Goal: Task Accomplishment & Management: Complete application form

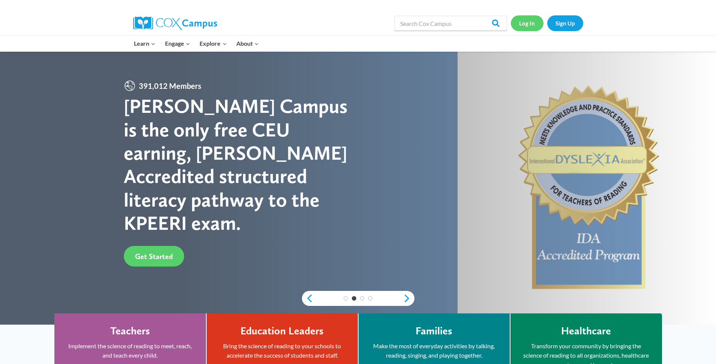
click at [526, 25] on link "Log In" at bounding box center [527, 22] width 33 height 15
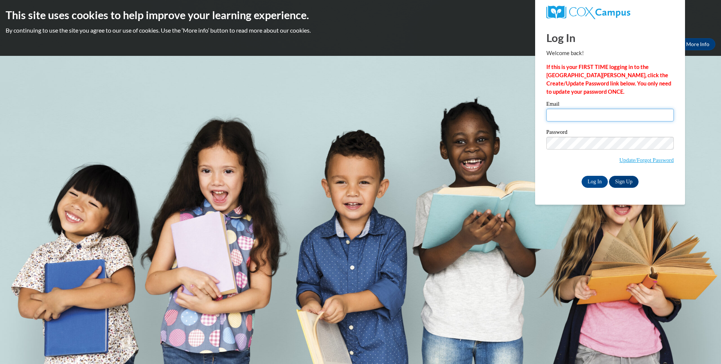
click at [571, 117] on input "Email" at bounding box center [610, 115] width 127 height 13
type input "yhubbard45@gmail.com"
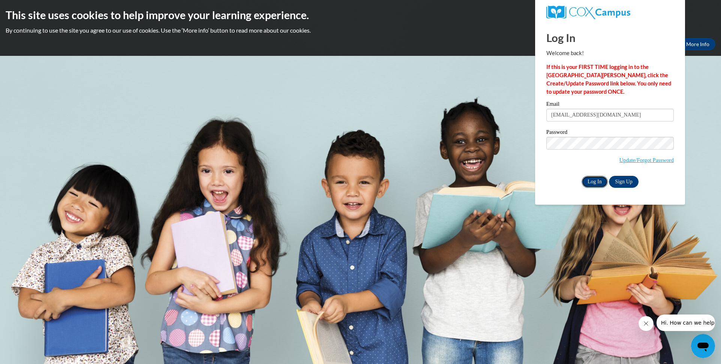
click at [599, 181] on input "Log In" at bounding box center [595, 182] width 26 height 12
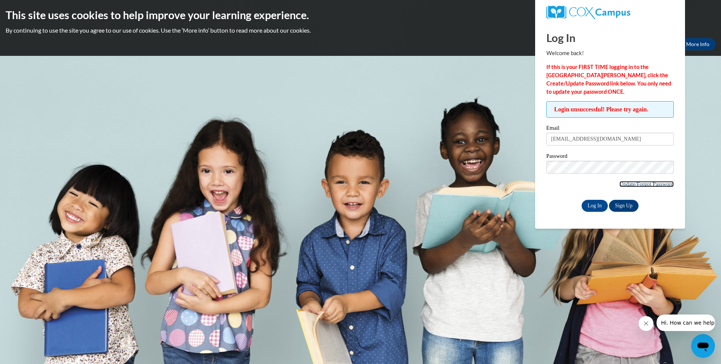
click at [622, 184] on link "Update/Forgot Password" at bounding box center [647, 184] width 54 height 6
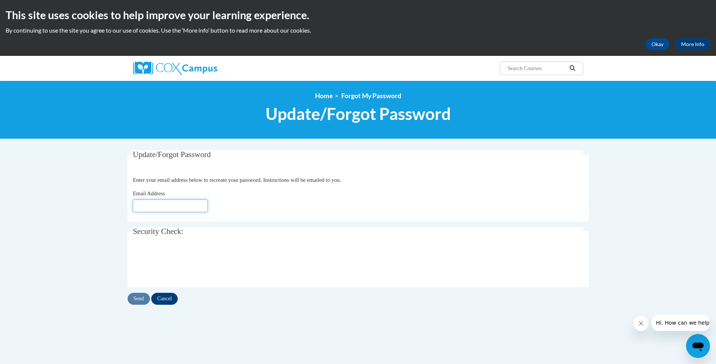
click at [158, 207] on input "Email Address" at bounding box center [170, 205] width 75 height 13
type input "hubbard_yolanda21@yahoo.com"
click at [139, 300] on input "Send" at bounding box center [138, 299] width 22 height 12
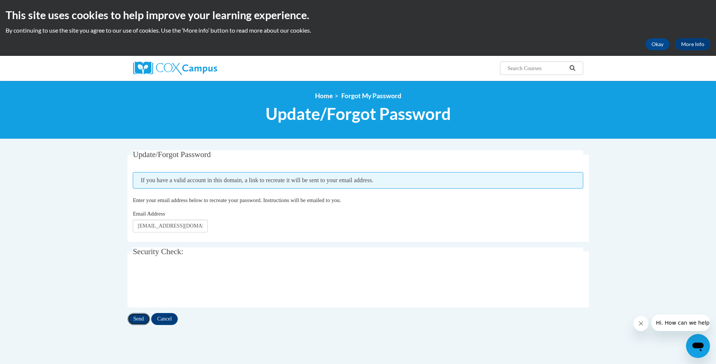
click at [142, 319] on input "Send" at bounding box center [138, 319] width 22 height 12
click at [166, 321] on input "Cancel" at bounding box center [164, 319] width 27 height 12
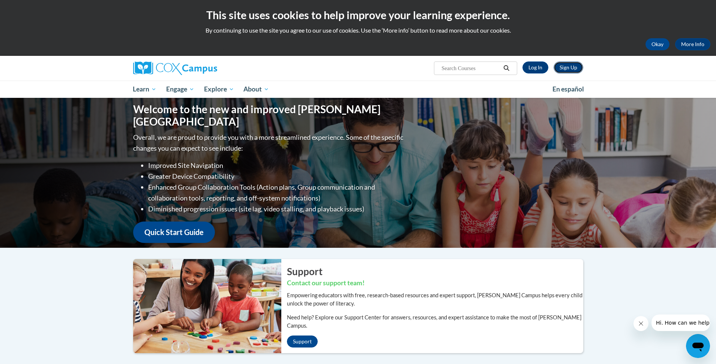
click at [571, 70] on link "Sign Up" at bounding box center [568, 67] width 30 height 12
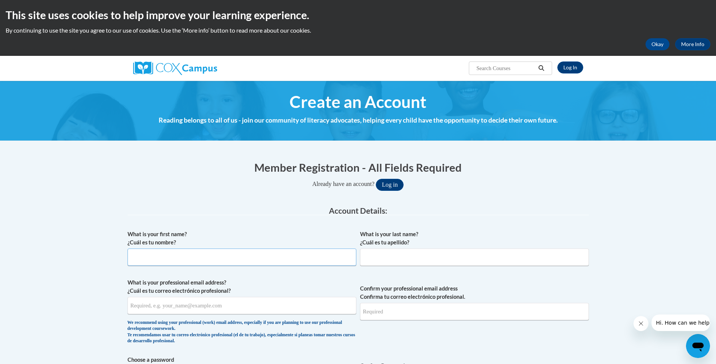
click at [176, 260] on input "What is your first name? ¿Cuál es tu nombre?" at bounding box center [241, 257] width 229 height 17
type input "yolanda"
type input "Hubbard"
type input "hubbard_yolanda21@yahoo.com"
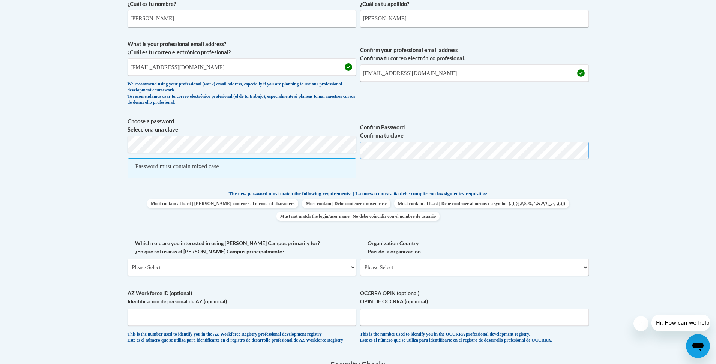
scroll to position [300, 0]
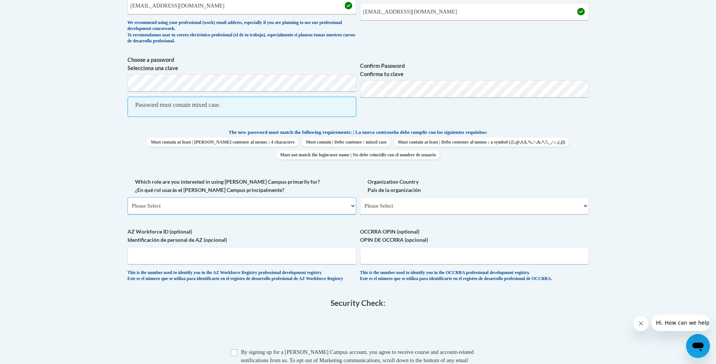
click at [277, 212] on select "Please Select College/University | Colegio/Universidad Community/Nonprofit Part…" at bounding box center [241, 205] width 229 height 17
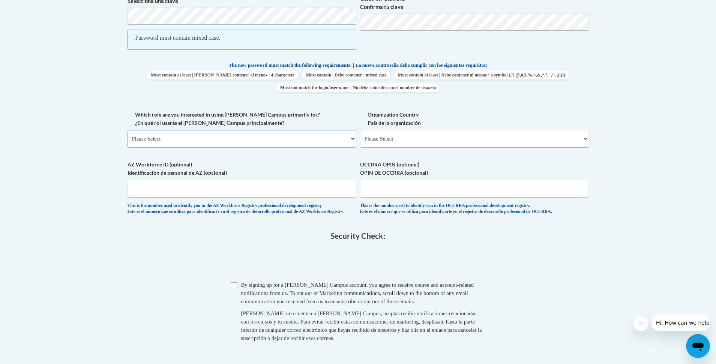
scroll to position [375, 0]
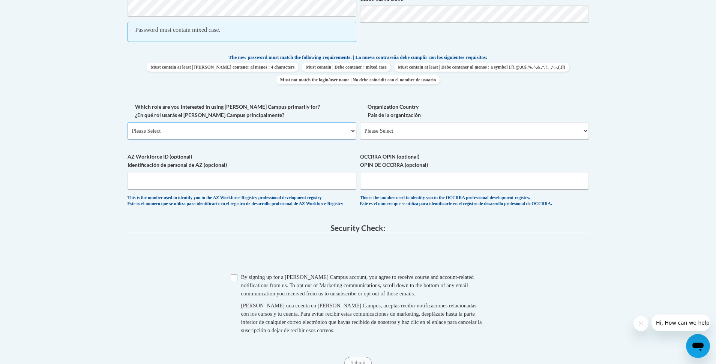
click at [266, 131] on select "Please Select College/University | Colegio/Universidad Community/Nonprofit Part…" at bounding box center [241, 130] width 229 height 17
select select "fbf2d438-af2f-41f8-98f1-81c410e29de3"
click at [127, 122] on select "Please Select College/University | Colegio/Universidad Community/Nonprofit Part…" at bounding box center [241, 130] width 229 height 17
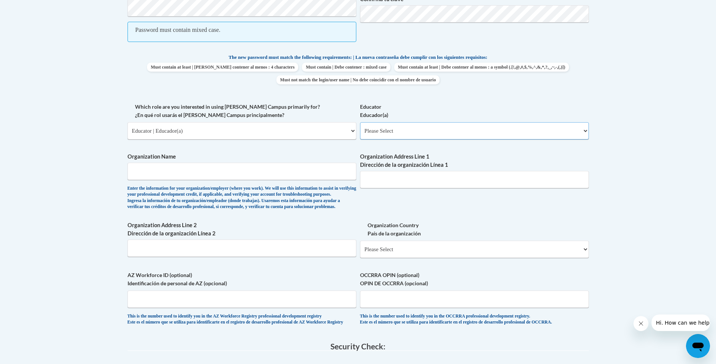
click at [438, 133] on select "Please Select Early Learning/Daycare Teacher/Family Home Care Provider | Maestr…" at bounding box center [474, 130] width 229 height 17
select select "6732b29e-f5f4-40e4-a595-7dafd2b8fb29"
click at [360, 122] on select "Please Select Early Learning/Daycare Teacher/Family Home Care Provider | Maestr…" at bounding box center [474, 130] width 229 height 17
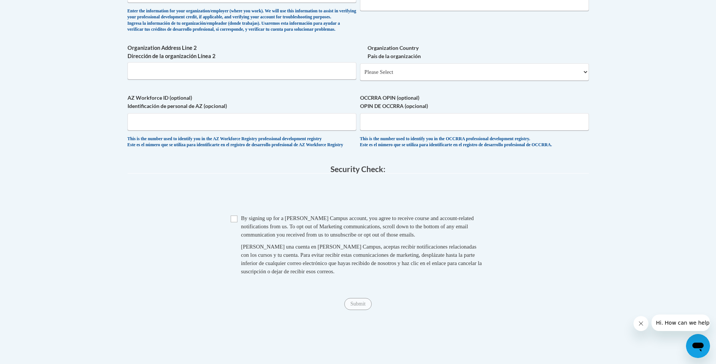
scroll to position [562, 0]
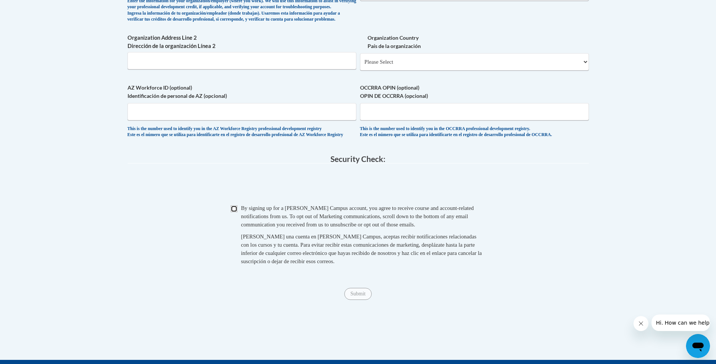
click at [236, 212] on input "Checkbox" at bounding box center [234, 208] width 7 height 7
checkbox input "true"
click at [358, 296] on span "Submit" at bounding box center [357, 293] width 27 height 6
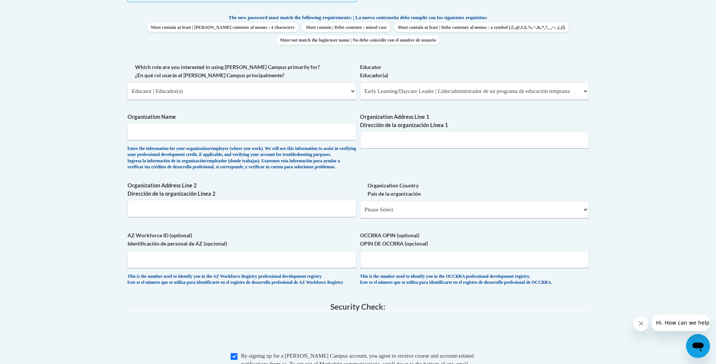
scroll to position [412, 0]
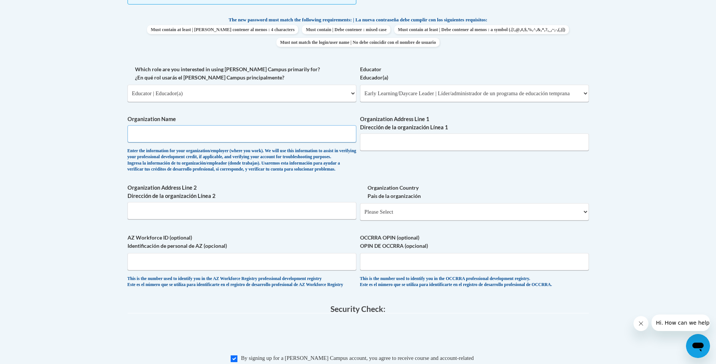
drag, startPoint x: 192, startPoint y: 134, endPoint x: 189, endPoint y: 124, distance: 10.0
click at [193, 124] on span "Organization Name Enter the information for your organization/employer (where y…" at bounding box center [241, 143] width 229 height 57
type input "Kids on the Corner L"
type input "438 Greenview St"
click at [417, 220] on select "Please Select United States | Estados Unidos Outside of the United States | Fue…" at bounding box center [474, 211] width 229 height 17
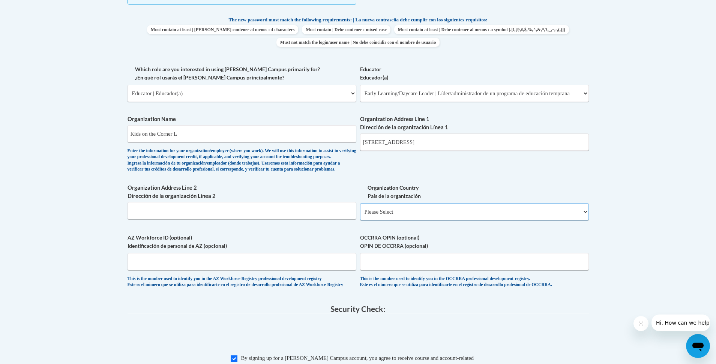
select select "ad49bcad-a171-4b2e-b99c-48b446064914"
click at [360, 216] on select "Please Select United States | Estados Unidos Outside of the United States | Fue…" at bounding box center [474, 211] width 229 height 17
select select
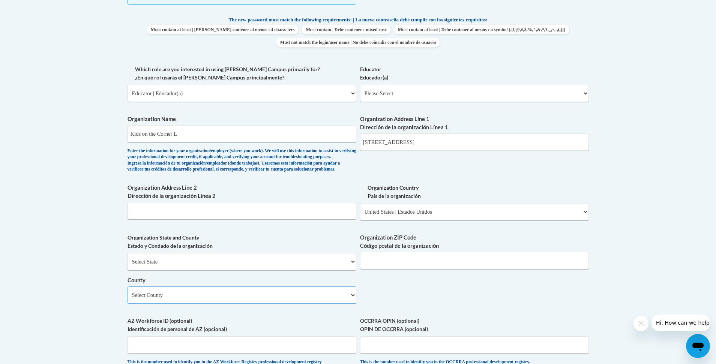
click at [256, 304] on select "Select County Appling Atkinson Bacon Baker Baldwin Banks Barrow Bartow Ben Hill…" at bounding box center [241, 294] width 229 height 17
select select "Wayne"
click at [127, 298] on select "Select County Appling Atkinson Bacon Baker Baldwin Banks Barrow Bartow Ben Hill…" at bounding box center [241, 294] width 229 height 17
click at [420, 269] on input "Organization ZIP Code Código postal de la organización" at bounding box center [474, 260] width 229 height 17
type input "31545"
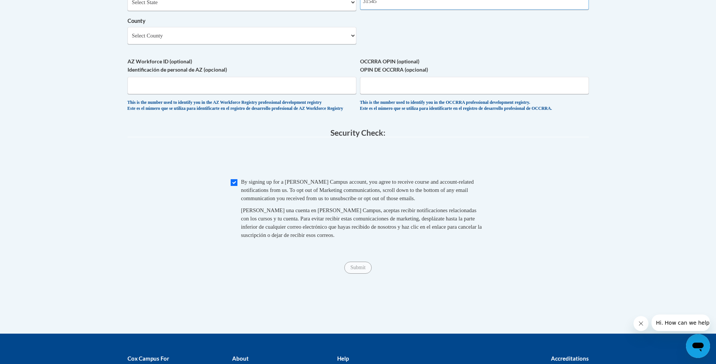
scroll to position [562, 0]
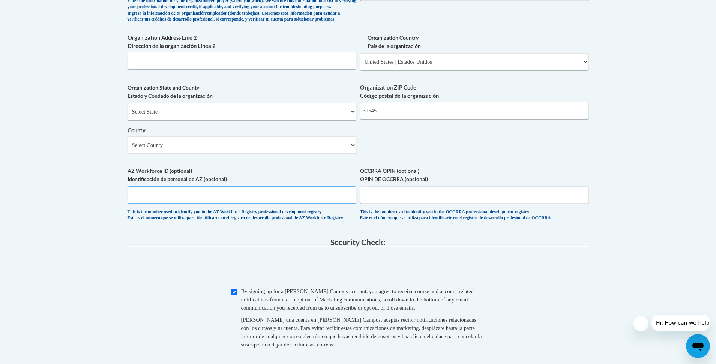
click at [274, 204] on input "AZ Workforce ID (optional) Identificación de personal de AZ (opcional)" at bounding box center [241, 194] width 229 height 17
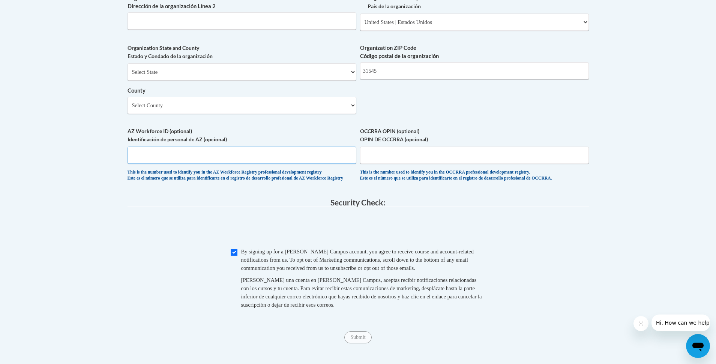
scroll to position [750, 0]
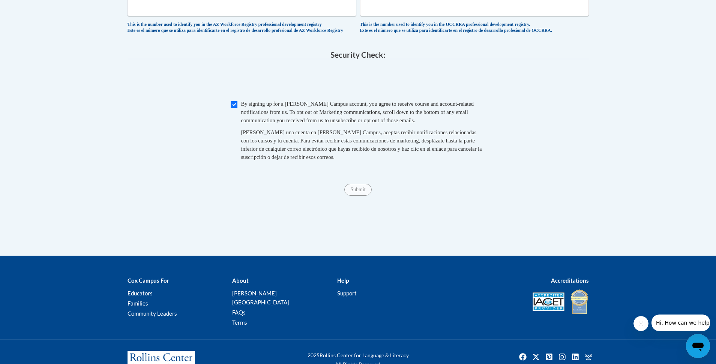
click at [358, 196] on div "Submit Submit" at bounding box center [357, 190] width 461 height 12
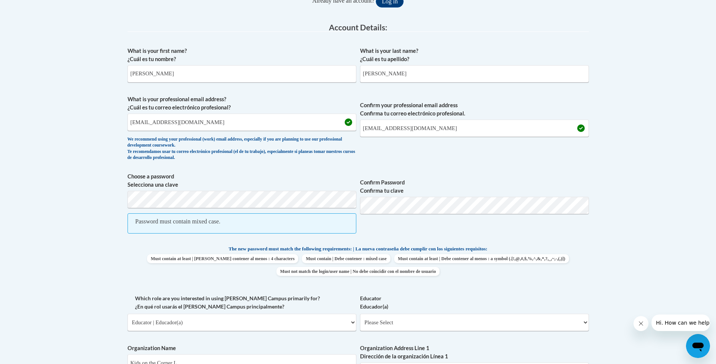
scroll to position [221, 0]
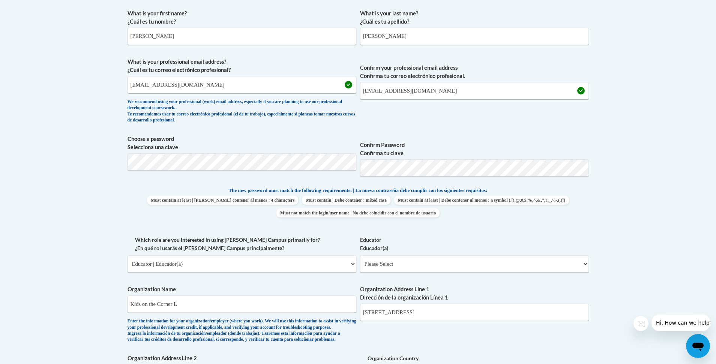
click at [607, 211] on body "This site uses cookies to help improve your learning experience. By continuing …" at bounding box center [358, 337] width 716 height 1117
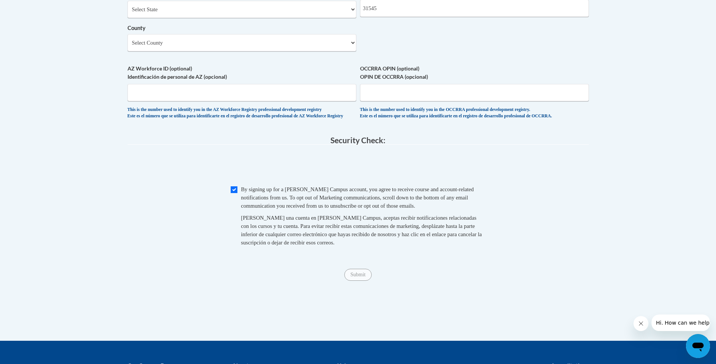
scroll to position [746, 0]
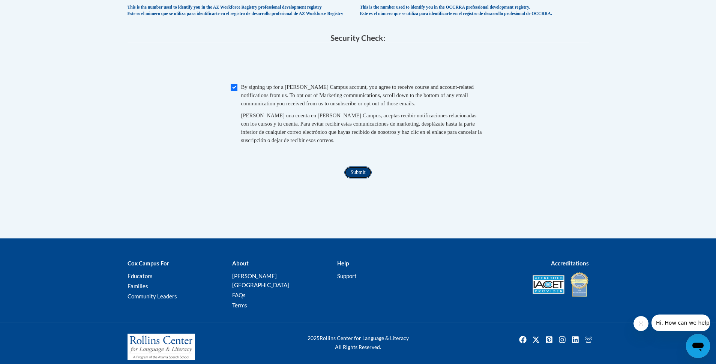
click at [357, 178] on input "Submit" at bounding box center [357, 172] width 27 height 12
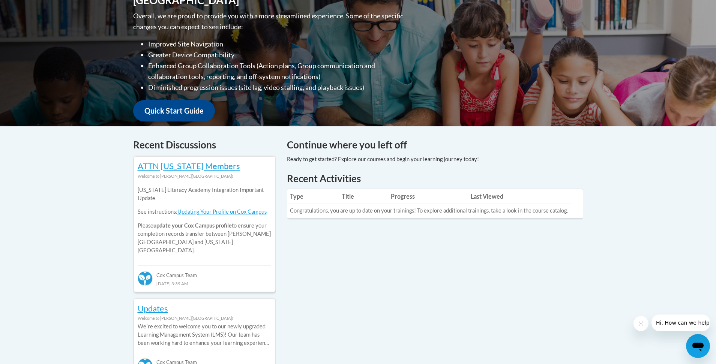
scroll to position [262, 0]
